Goal: Find specific page/section: Find specific page/section

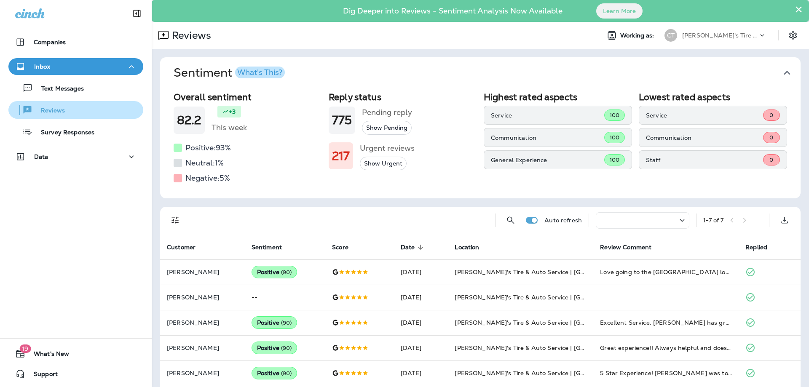
click at [57, 110] on p "Reviews" at bounding box center [48, 111] width 32 height 8
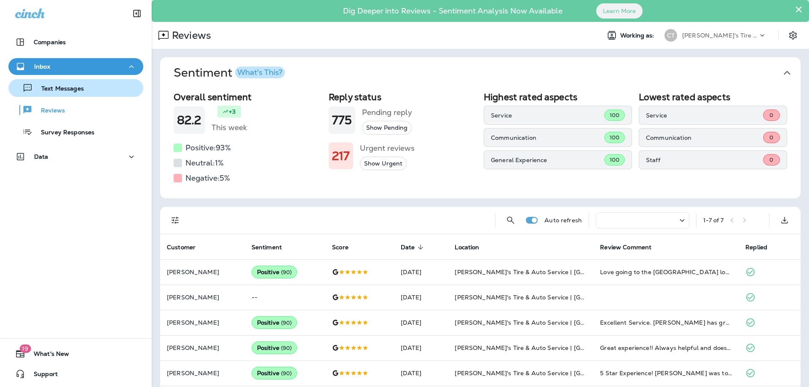
click at [69, 86] on p "Text Messages" at bounding box center [58, 89] width 51 height 8
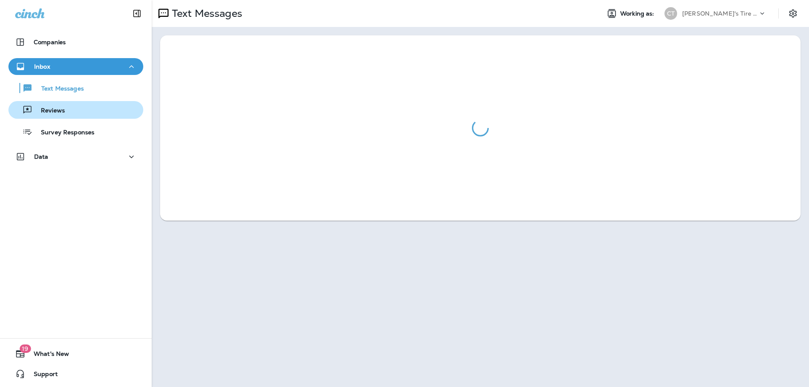
click at [61, 108] on p "Reviews" at bounding box center [48, 111] width 32 height 8
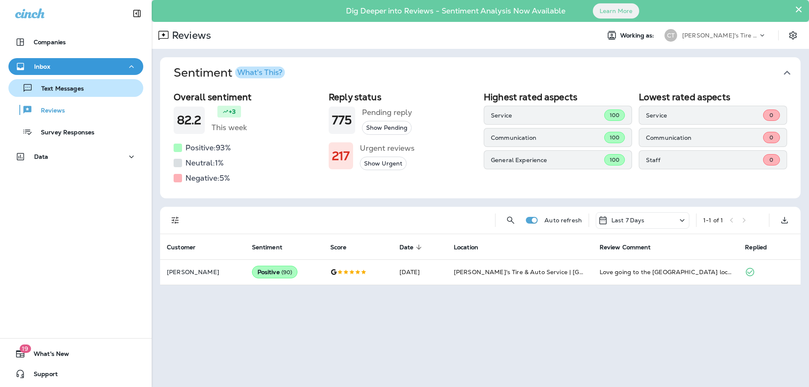
click at [64, 85] on p "Text Messages" at bounding box center [58, 89] width 51 height 8
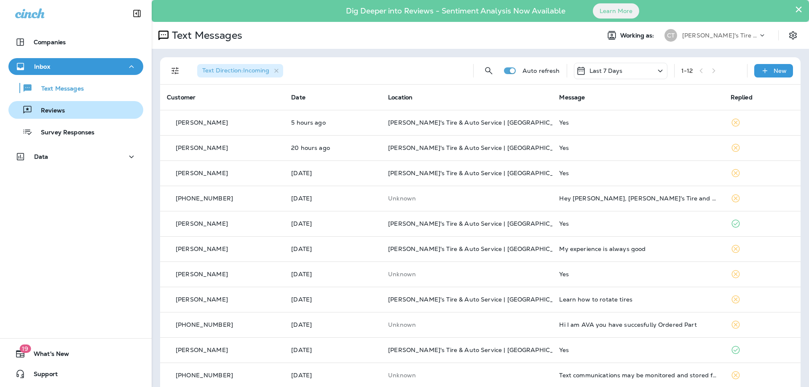
click at [59, 113] on p "Reviews" at bounding box center [48, 111] width 32 height 8
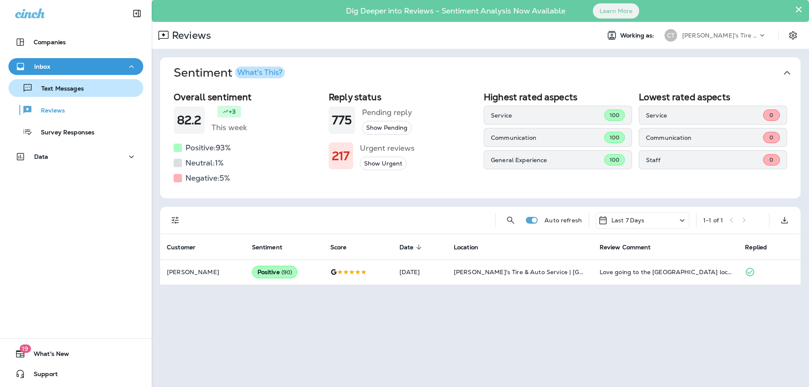
click at [56, 90] on p "Text Messages" at bounding box center [58, 89] width 51 height 8
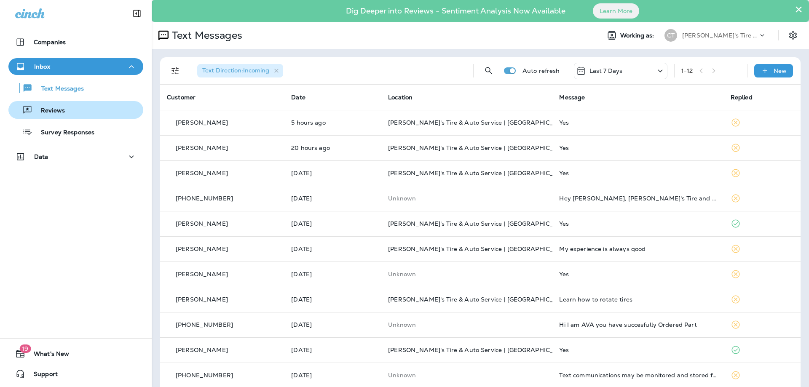
click at [41, 111] on p "Reviews" at bounding box center [48, 111] width 32 height 8
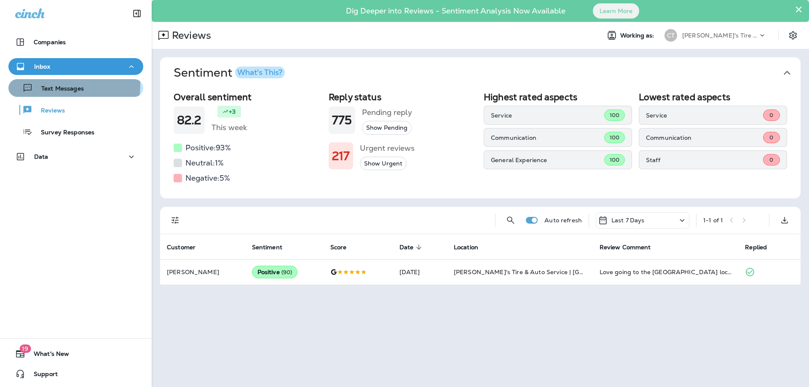
click at [51, 85] on p "Text Messages" at bounding box center [58, 89] width 51 height 8
